Goal: Navigation & Orientation: Find specific page/section

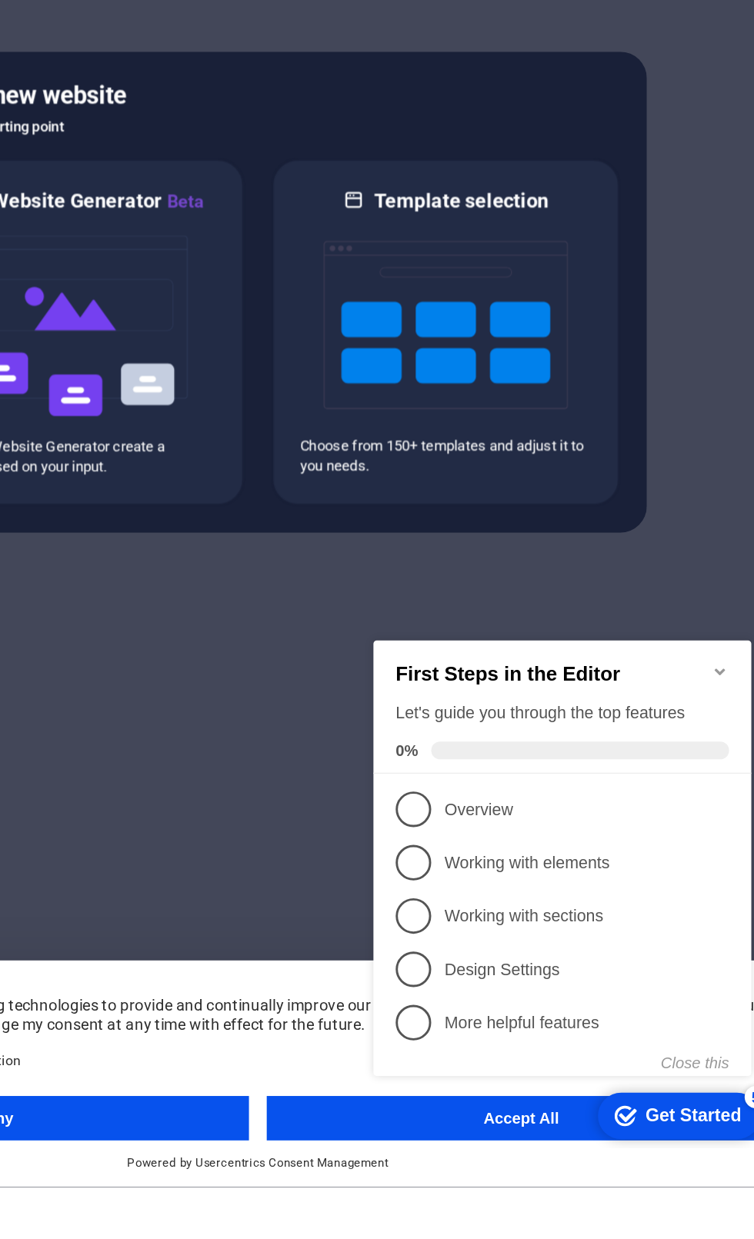
click at [456, 955] on div "checkmark Get Started 5 First Steps in the Editor Let's guide you through the t…" at bounding box center [504, 795] width 280 height 374
click at [416, 950] on div "checkmark Get Started 5 First Steps in the Editor Let's guide you through the t…" at bounding box center [504, 795] width 280 height 374
click at [381, 964] on div "checkmark Get Started 5 First Steps in the Editor Let's guide you through the t…" at bounding box center [504, 795] width 280 height 374
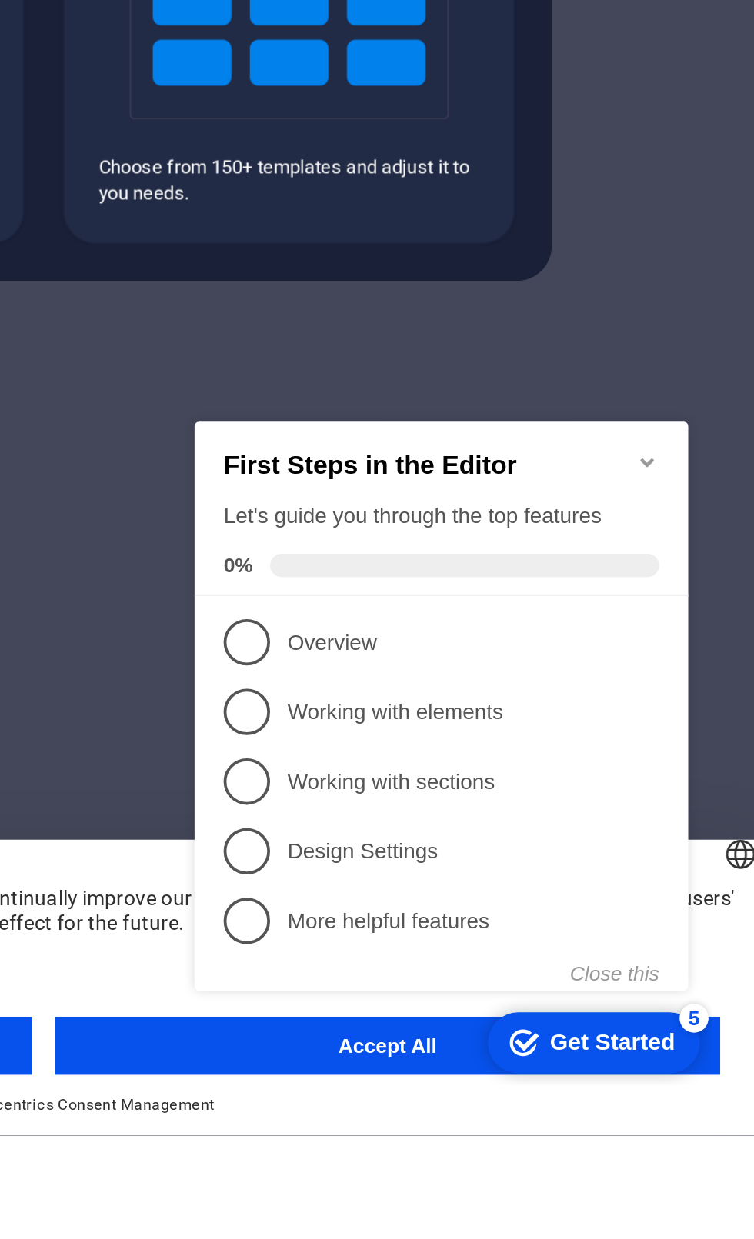
click at [431, 417] on icon "Minimize checklist" at bounding box center [428, 423] width 12 height 12
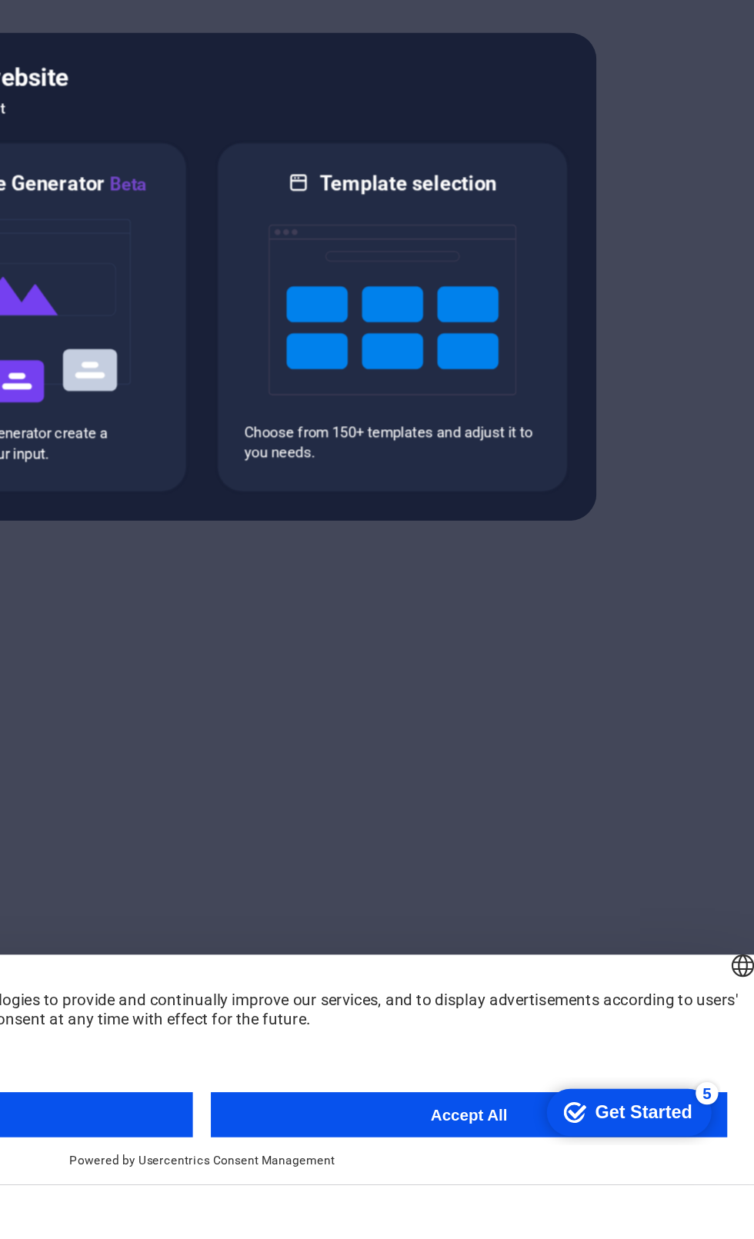
click at [213, 1157] on link "More Information" at bounding box center [175, 1151] width 75 height 11
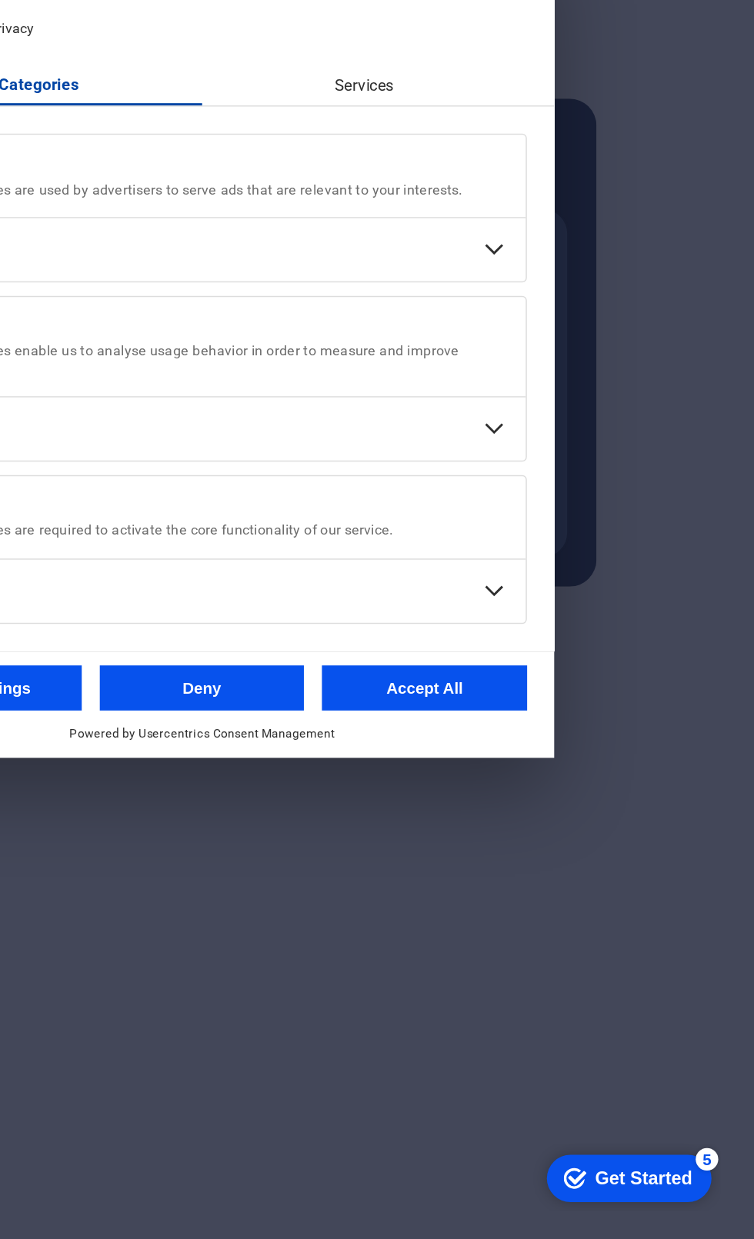
click at [539, 1238] on div at bounding box center [377, 619] width 754 height 1239
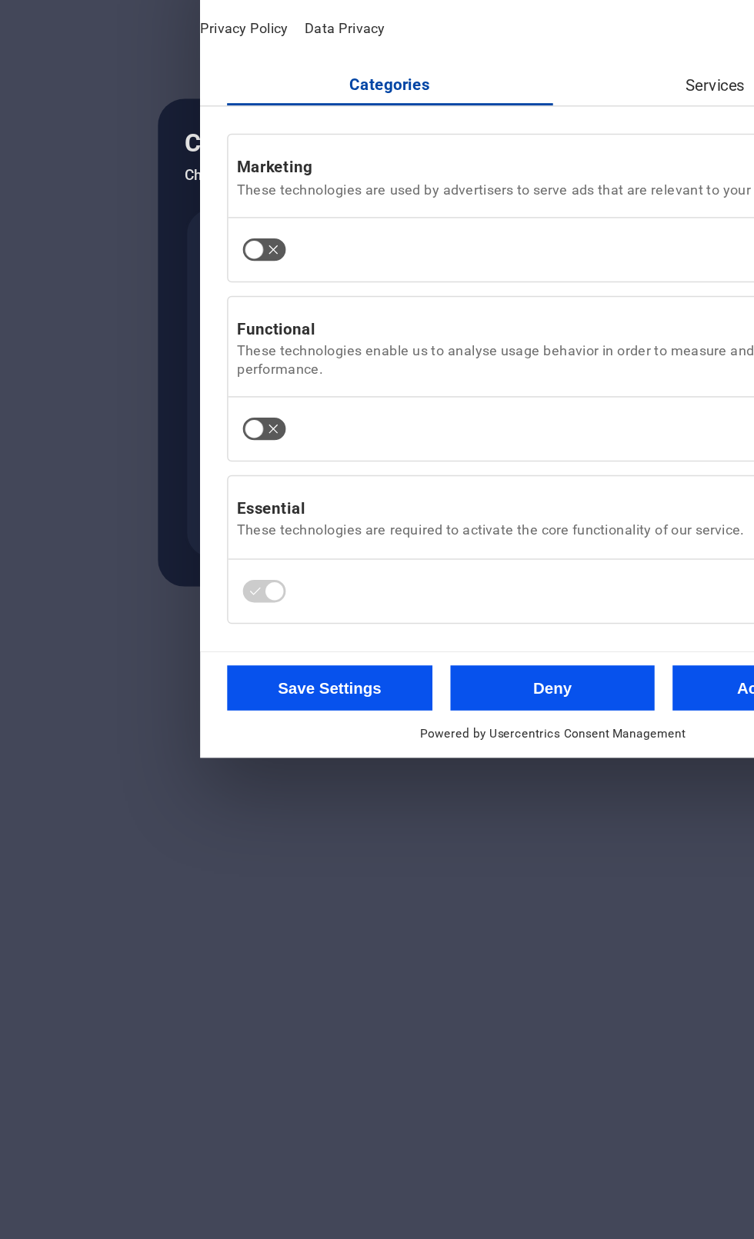
click at [268, 1048] on div at bounding box center [377, 619] width 754 height 1239
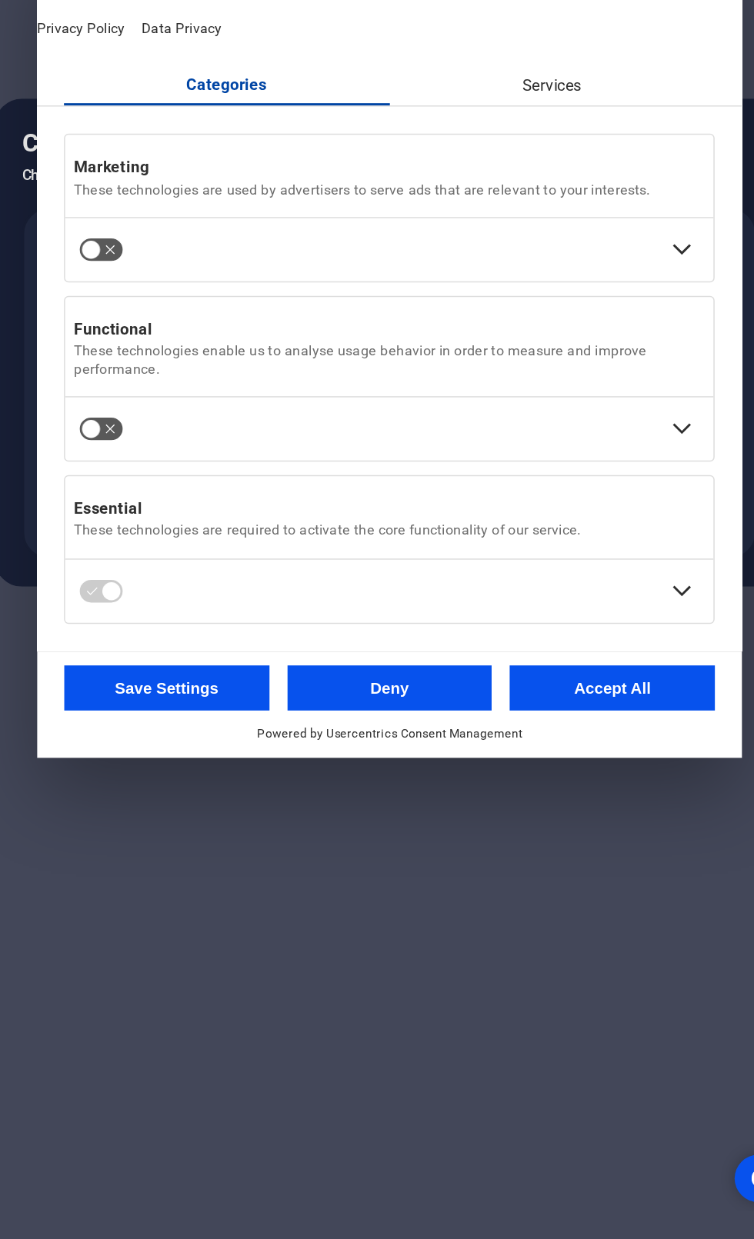
click at [551, 871] on button "Accept All" at bounding box center [529, 855] width 140 height 31
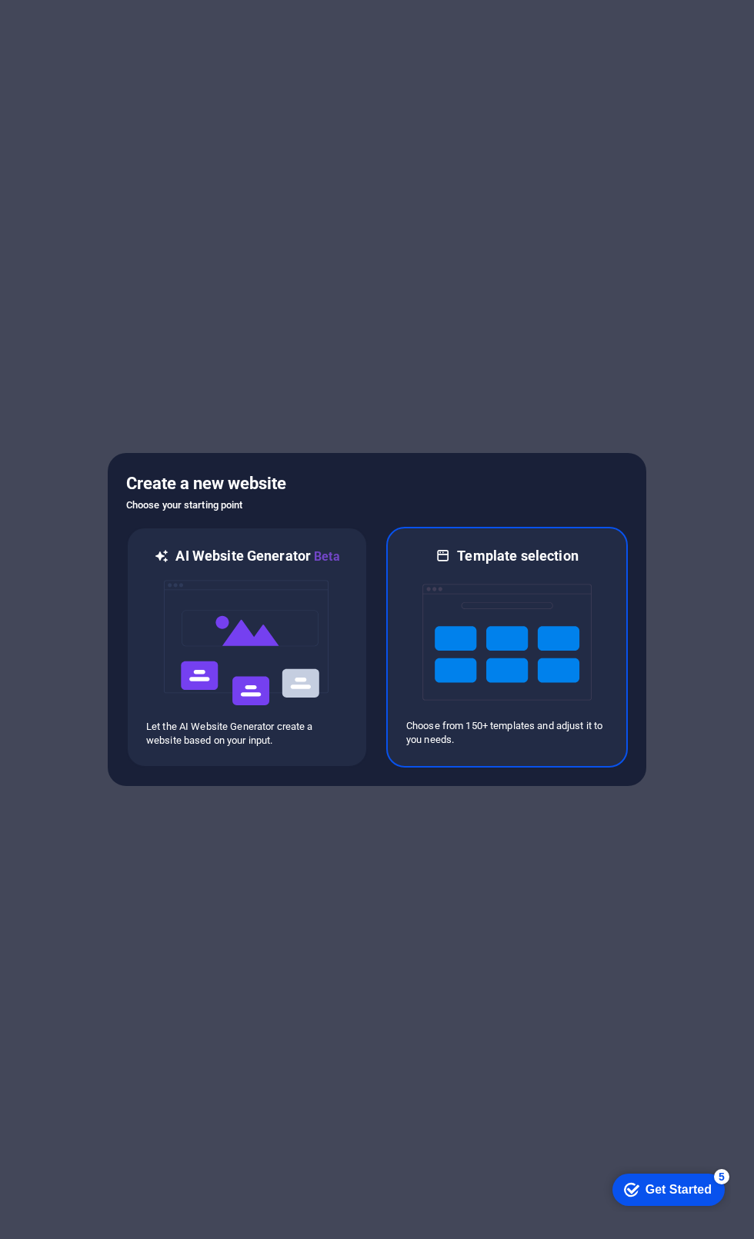
click at [515, 672] on img at bounding box center [506, 642] width 169 height 154
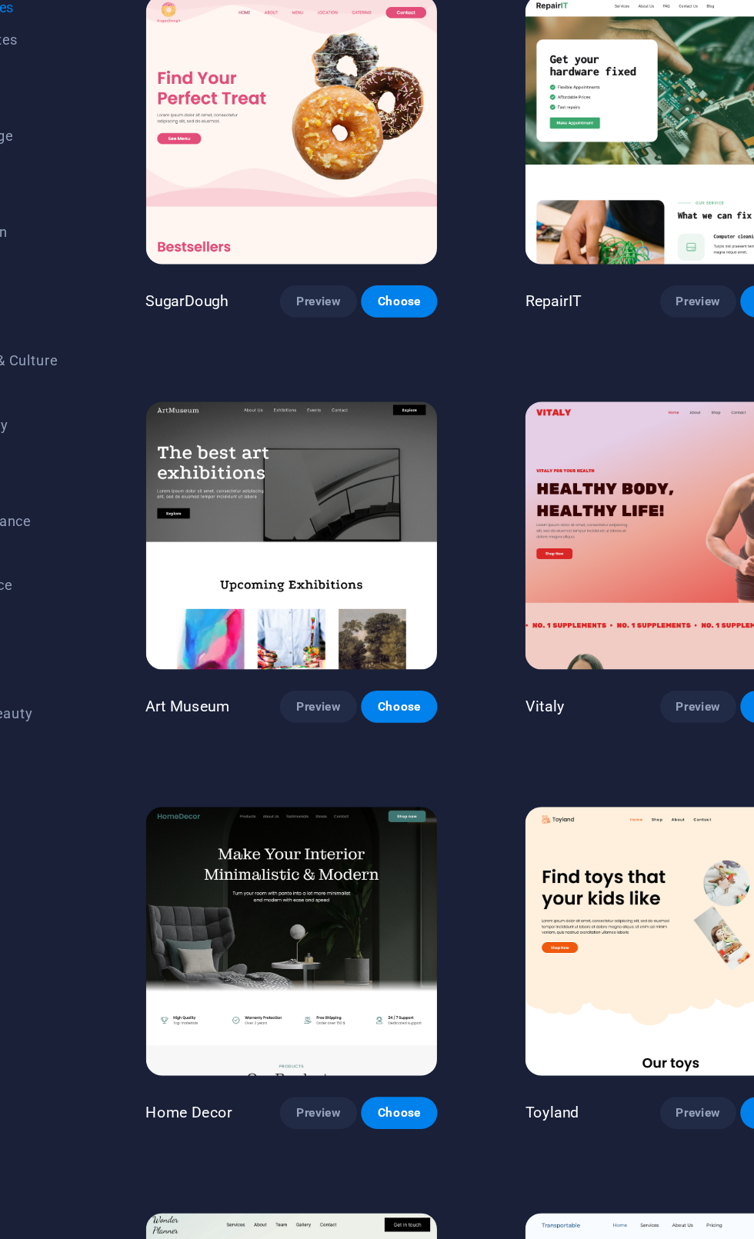
scroll to position [0, 22]
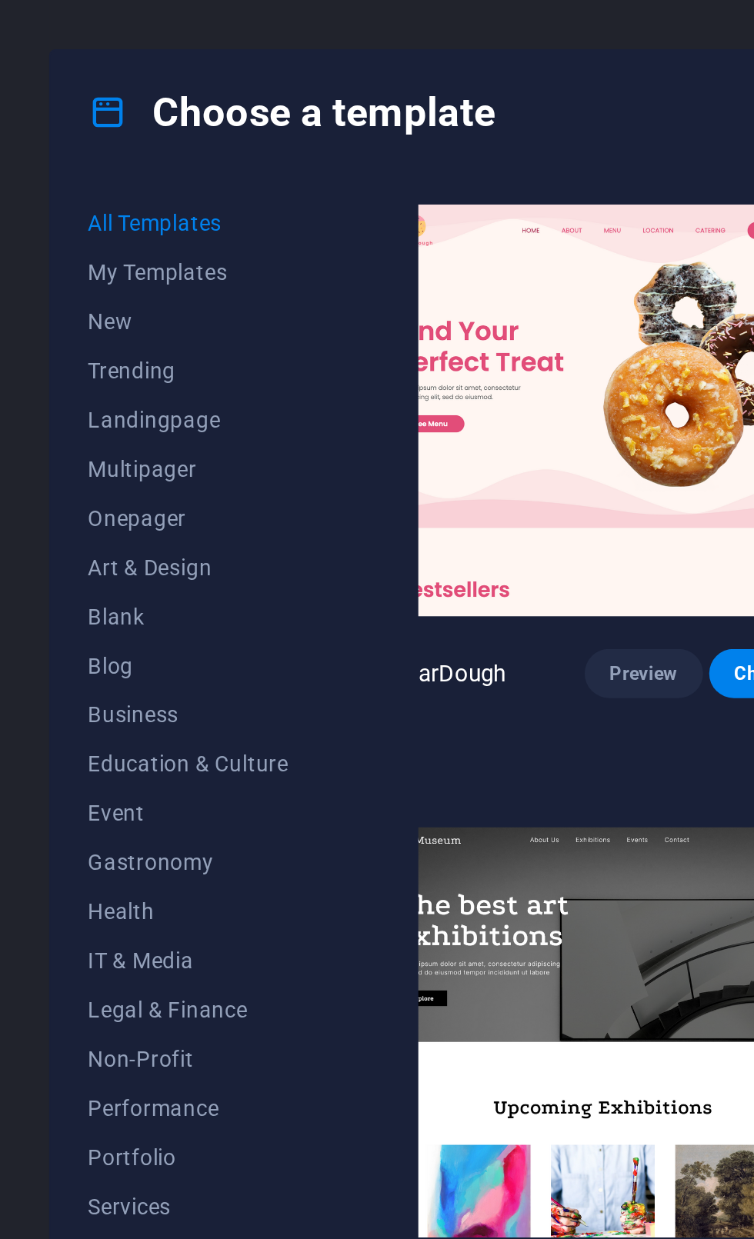
click at [70, 133] on span "My Templates" at bounding box center [94, 136] width 101 height 12
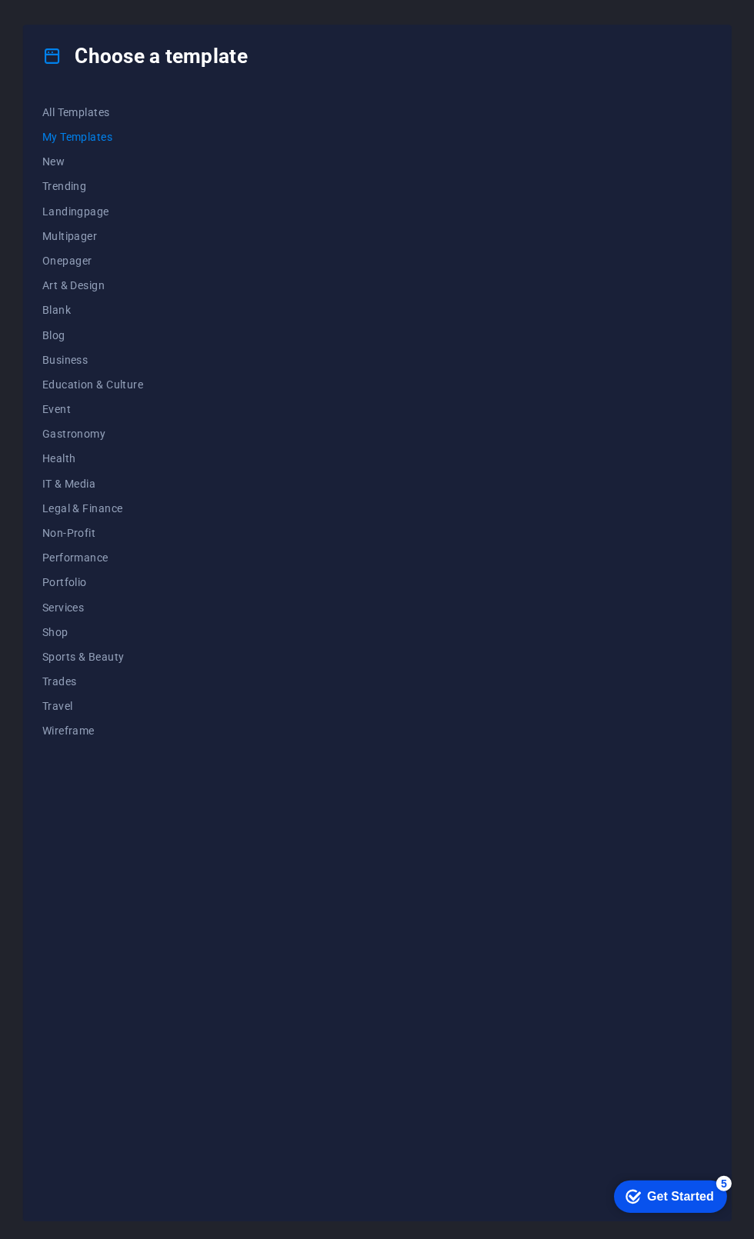
scroll to position [0, 0]
